Goal: Transaction & Acquisition: Book appointment/travel/reservation

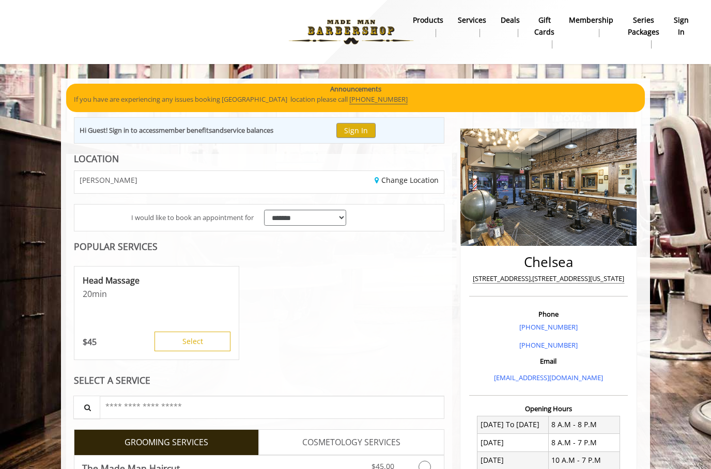
click at [681, 23] on b "sign in" at bounding box center [681, 25] width 15 height 23
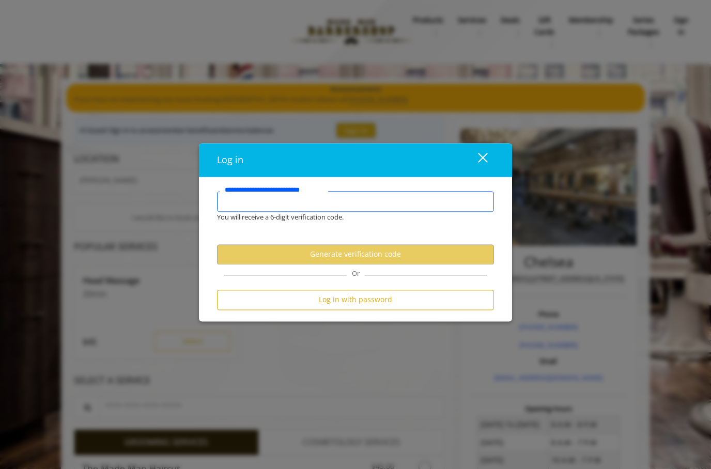
click at [278, 202] on input "**********" at bounding box center [355, 201] width 277 height 21
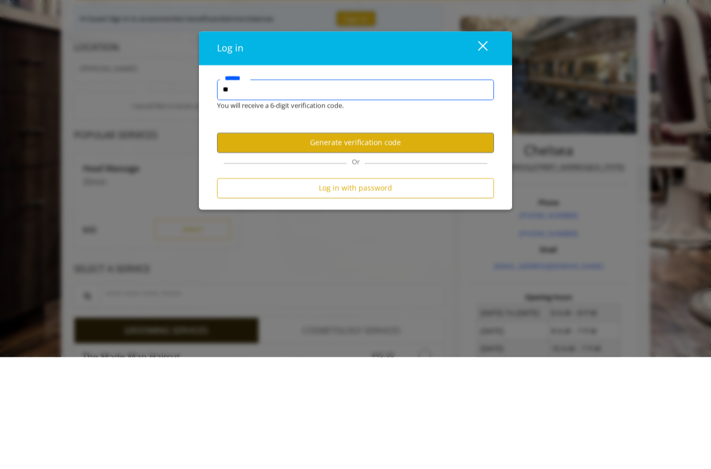
type input "*"
type input "**********"
click at [397, 245] on button "Generate verification code" at bounding box center [355, 255] width 277 height 20
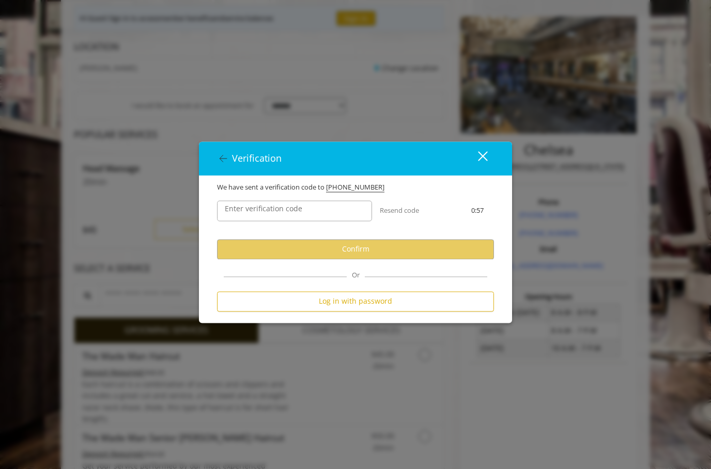
click at [257, 211] on label "Enter verification code" at bounding box center [264, 208] width 88 height 11
click at [257, 211] on input "Enter verification code" at bounding box center [294, 211] width 155 height 21
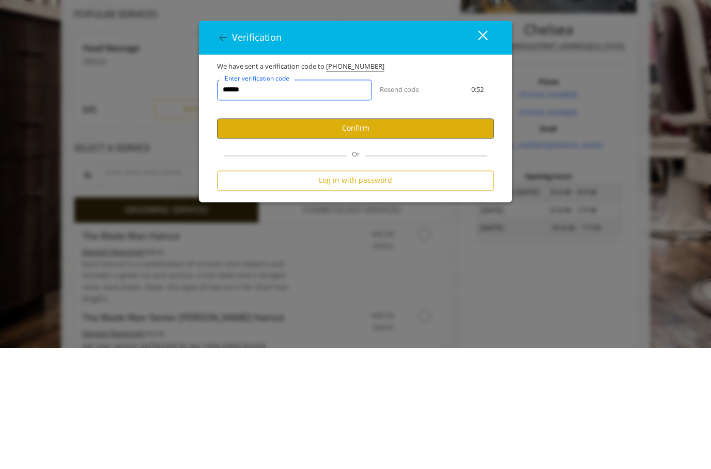
type input "******"
click at [353, 239] on button "Confirm" at bounding box center [355, 249] width 277 height 20
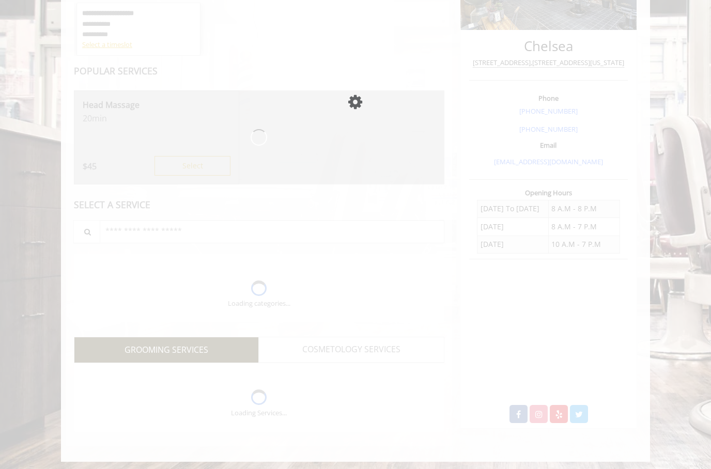
scroll to position [197, 0]
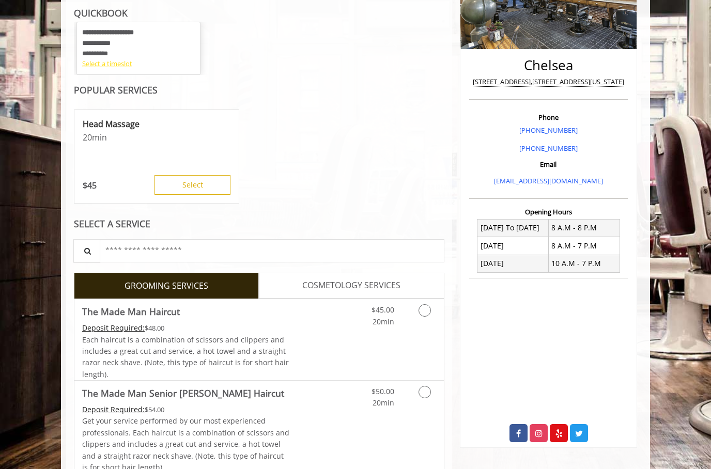
click at [131, 65] on div "Select a timeslot" at bounding box center [138, 63] width 113 height 11
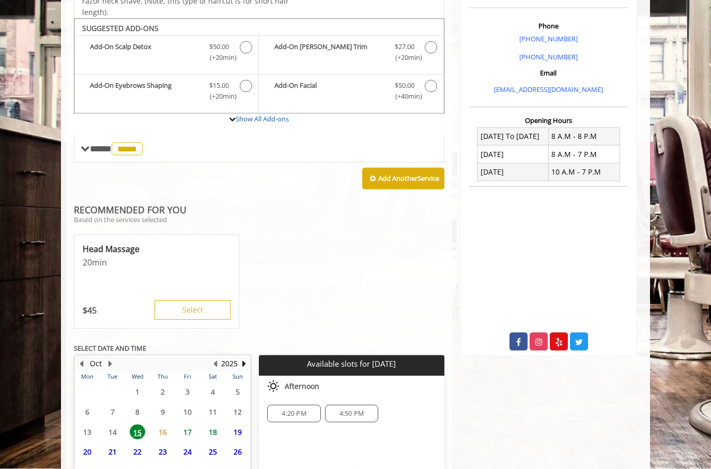
scroll to position [319, 0]
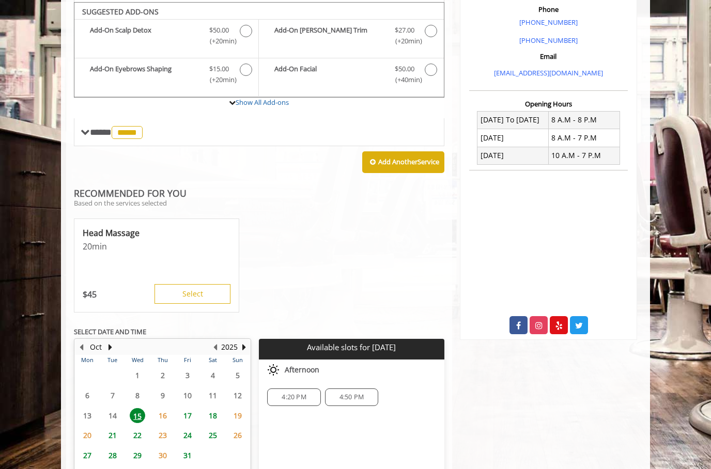
click at [193, 408] on span "17" at bounding box center [188, 415] width 16 height 15
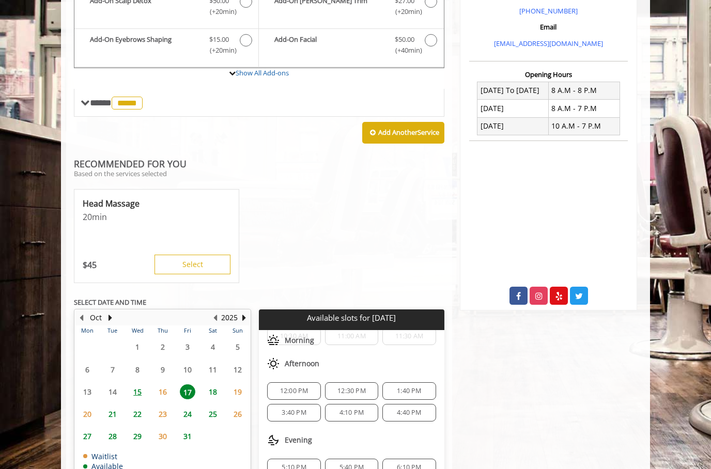
scroll to position [59, 0]
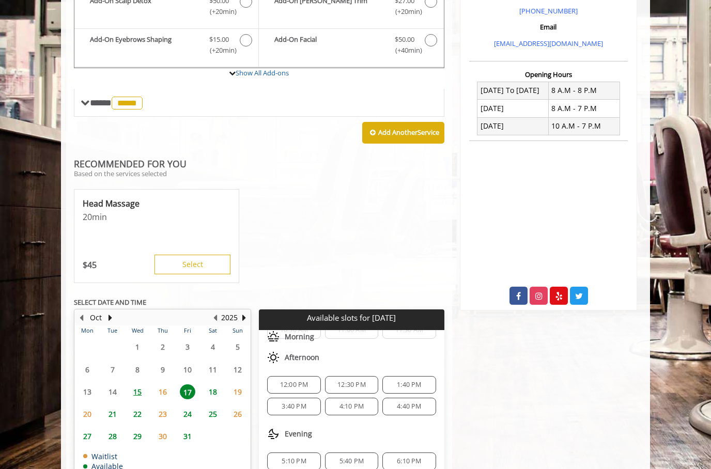
click at [299, 403] on span "3:40 PM" at bounding box center [294, 407] width 24 height 8
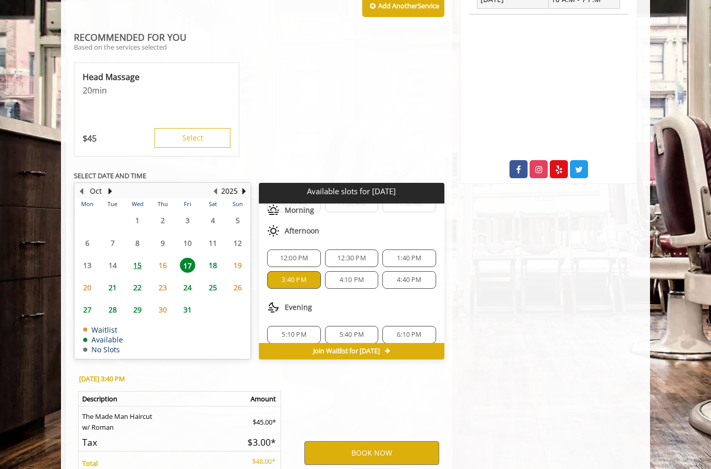
scroll to position [519, 0]
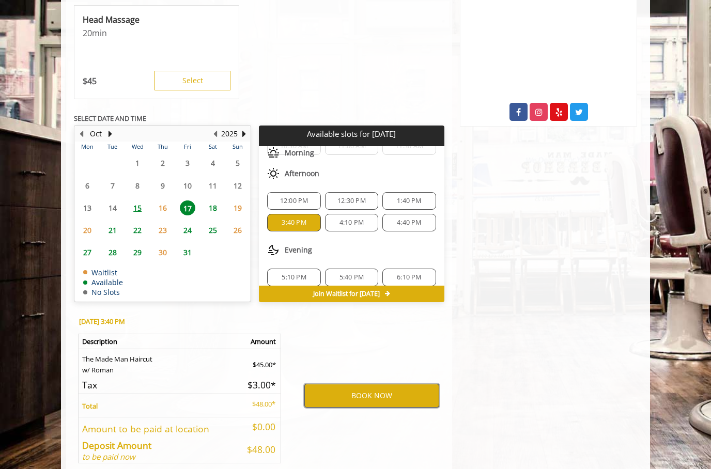
click at [383, 389] on button "BOOK NOW" at bounding box center [372, 396] width 135 height 24
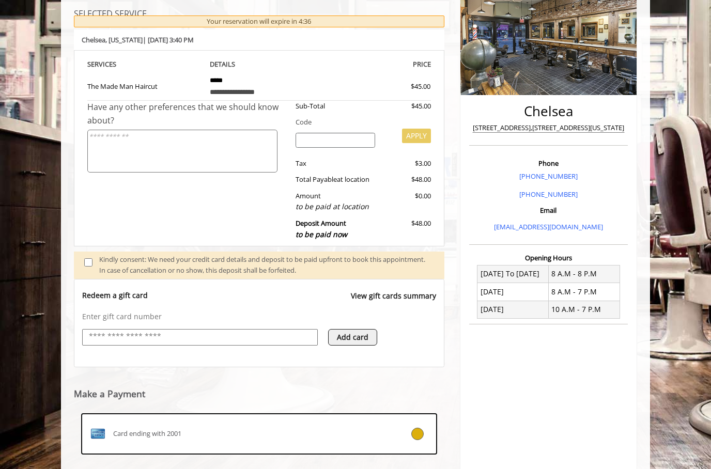
scroll to position [220, 0]
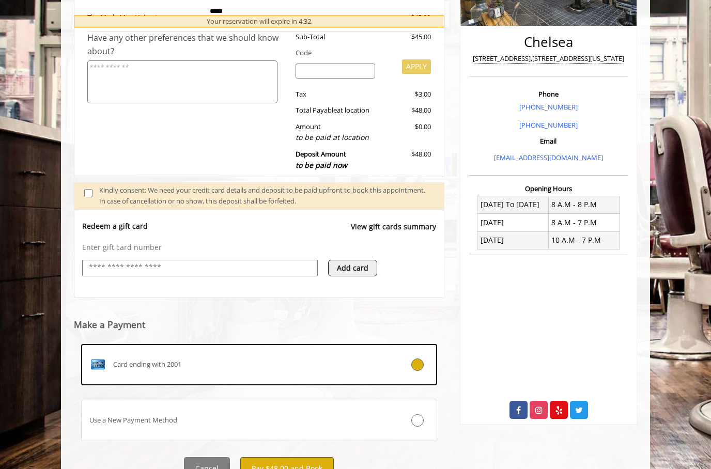
click at [301, 461] on button "Pay $48.00 and Book" at bounding box center [287, 469] width 94 height 23
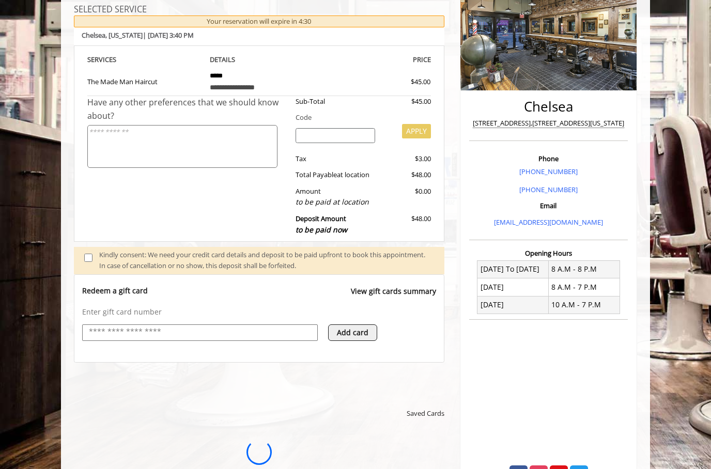
scroll to position [0, 0]
